Goal: Navigation & Orientation: Find specific page/section

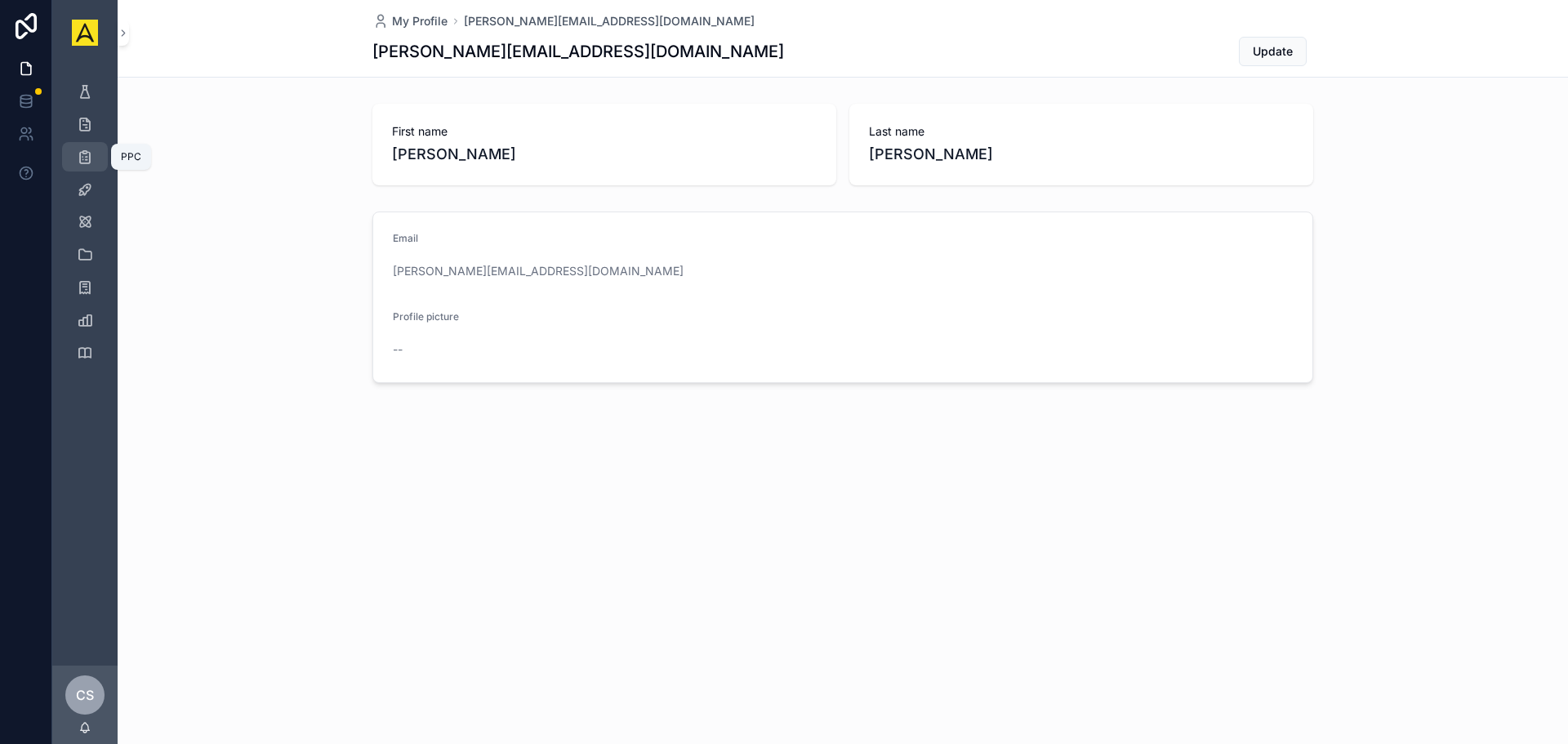
click at [89, 157] on icon "scrollable content" at bounding box center [84, 156] width 16 height 16
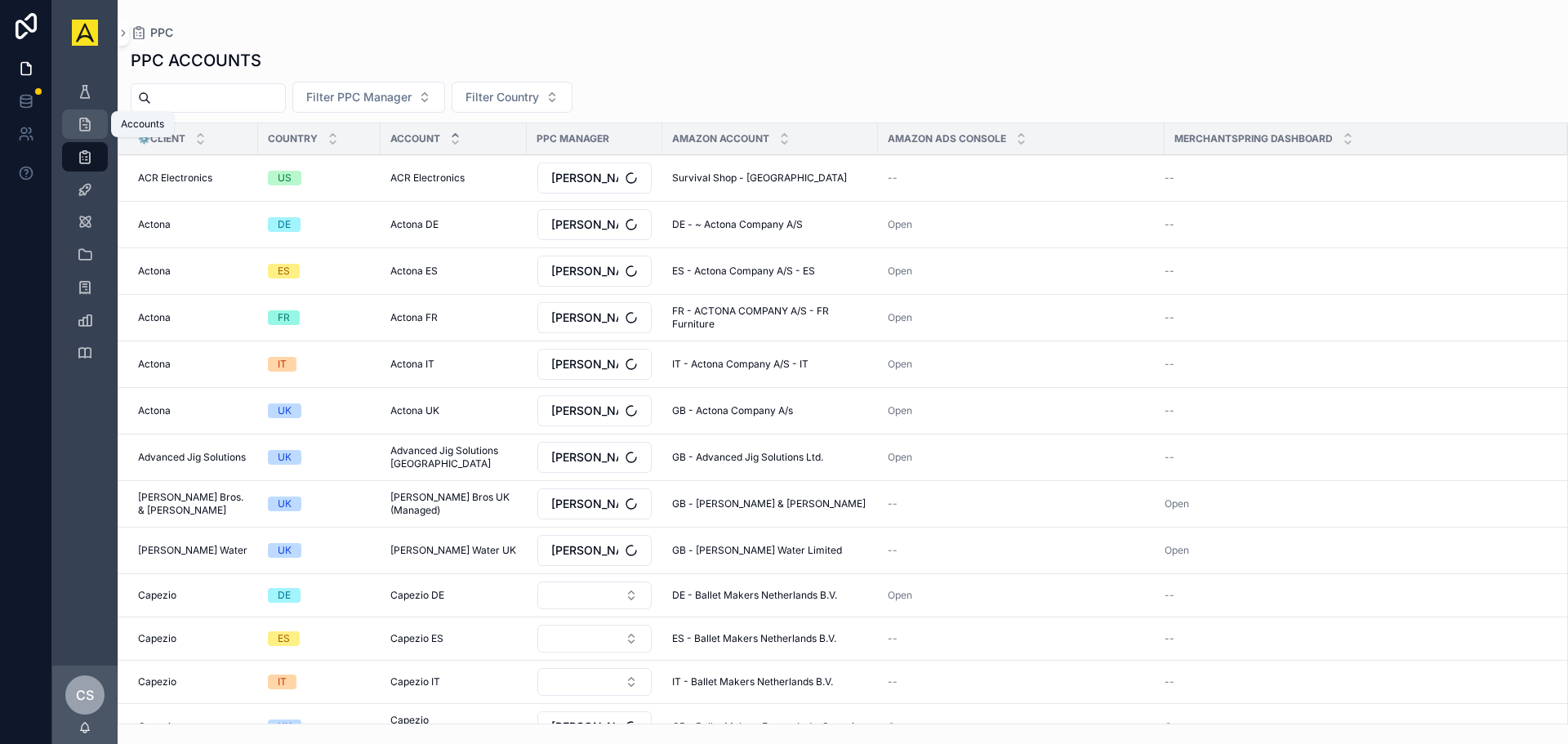
click at [78, 129] on icon "scrollable content" at bounding box center [84, 124] width 16 height 16
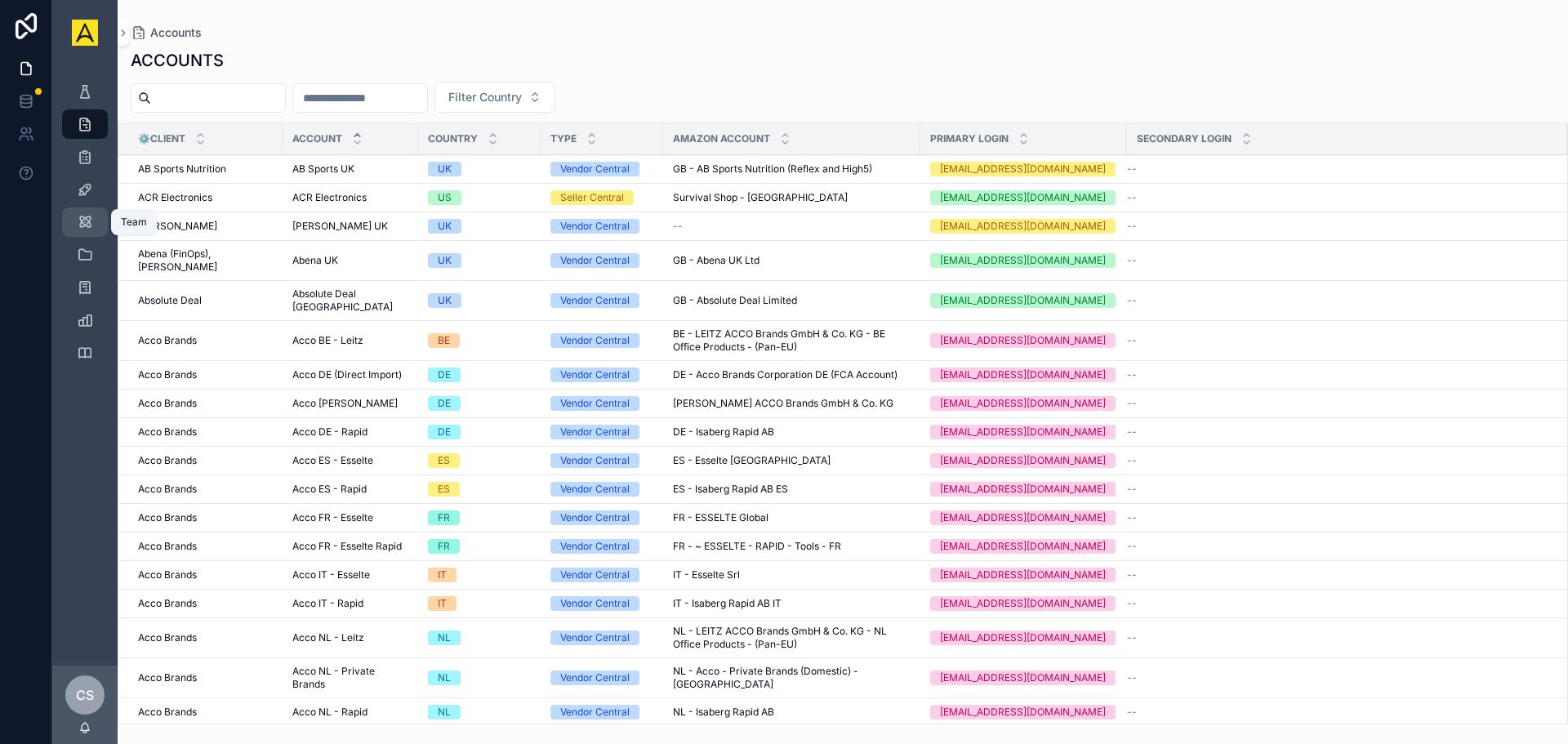
click at [84, 226] on icon "scrollable content" at bounding box center [84, 222] width 16 height 16
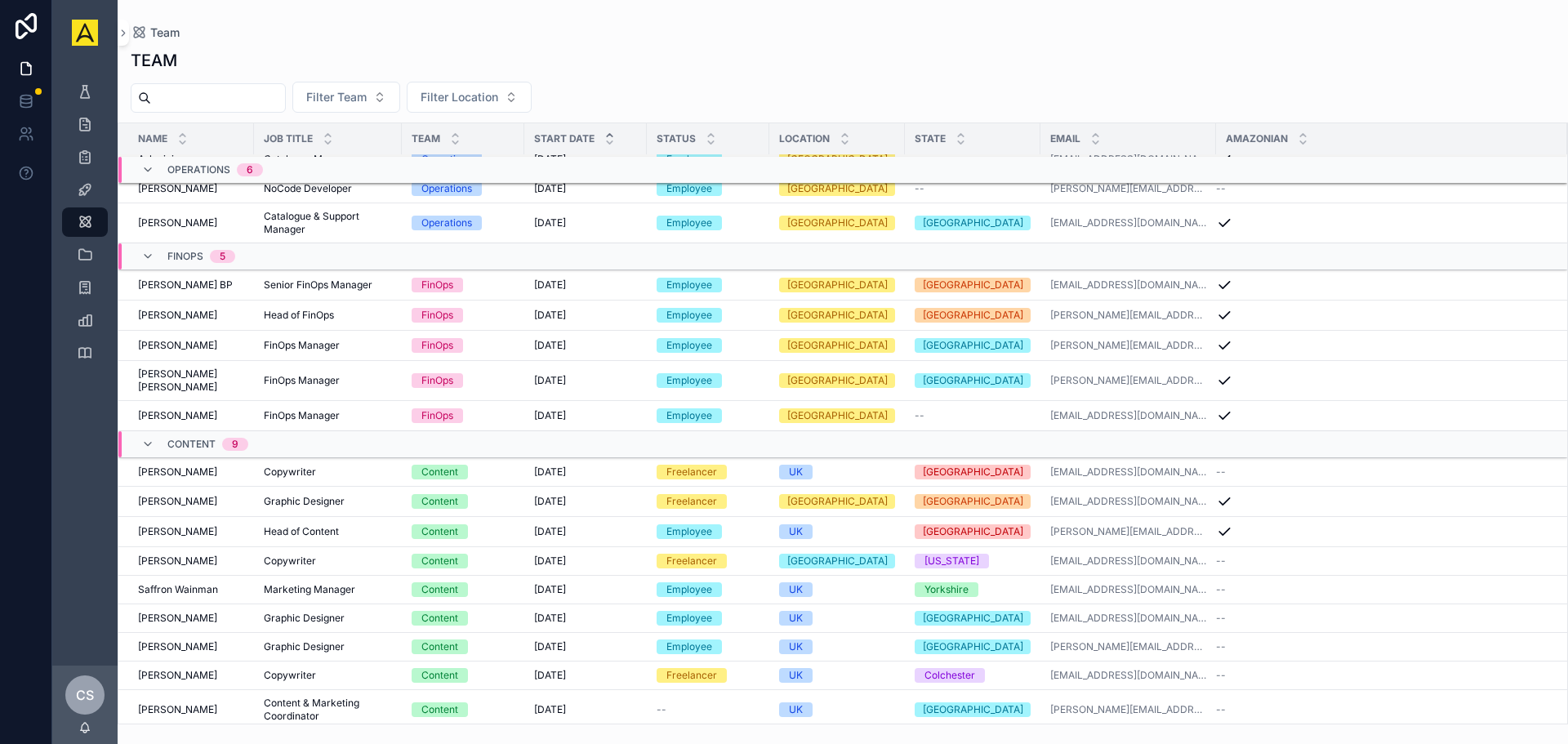
scroll to position [528, 0]
